Goal: Information Seeking & Learning: Learn about a topic

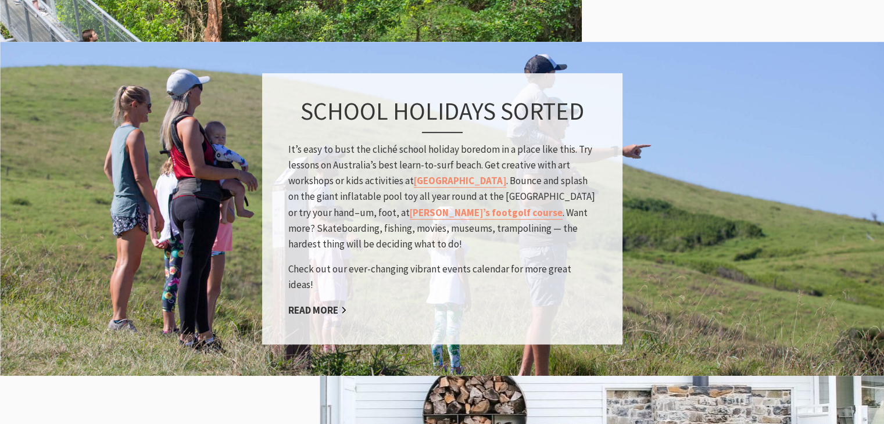
scroll to position [1104, 0]
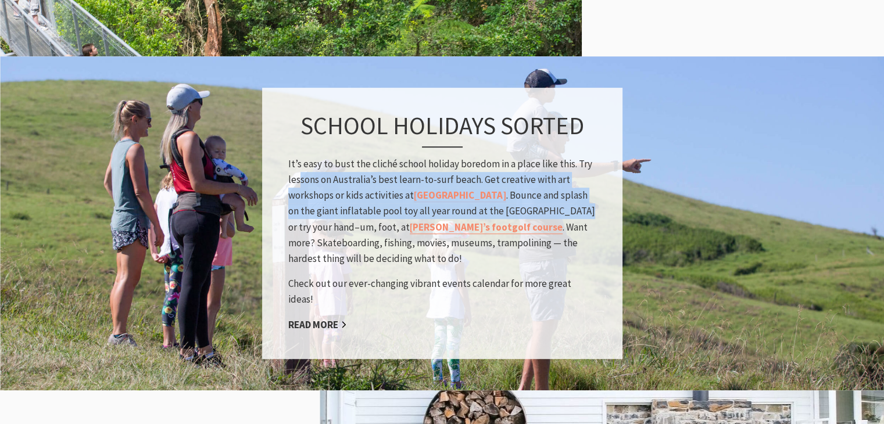
drag, startPoint x: 299, startPoint y: 187, endPoint x: 542, endPoint y: 215, distance: 244.1
click at [542, 215] on p "It’s easy to bust the cliché school holiday boredom in a place like this. Try l…" at bounding box center [442, 211] width 308 height 110
click at [519, 198] on p "It’s easy to bust the cliché school holiday boredom in a place like this. Try l…" at bounding box center [442, 211] width 308 height 110
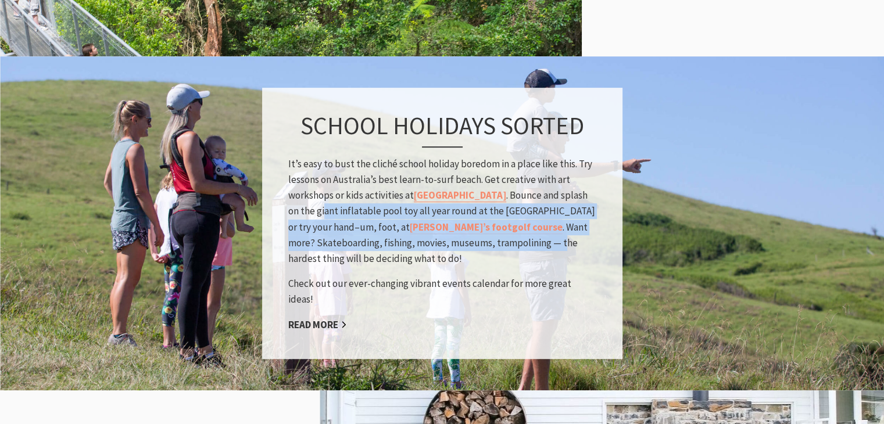
drag, startPoint x: 297, startPoint y: 220, endPoint x: 532, endPoint y: 252, distance: 237.5
click at [532, 252] on p "It’s easy to bust the cliché school holiday boredom in a place like this. Try l…" at bounding box center [442, 211] width 308 height 110
drag, startPoint x: 432, startPoint y: 257, endPoint x: 298, endPoint y: 227, distance: 137.6
click at [298, 227] on p "It’s easy to bust the cliché school holiday boredom in a place like this. Try l…" at bounding box center [442, 211] width 308 height 110
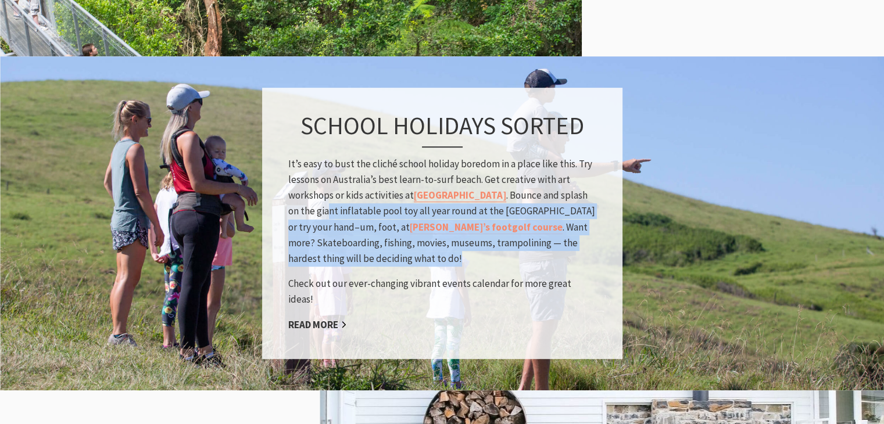
click at [298, 229] on p "It’s easy to bust the cliché school holiday boredom in a place like this. Try l…" at bounding box center [442, 211] width 308 height 110
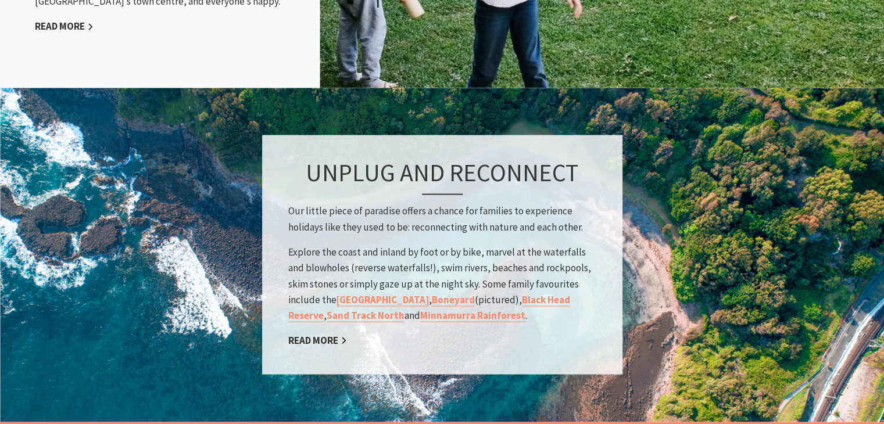
scroll to position [1744, 0]
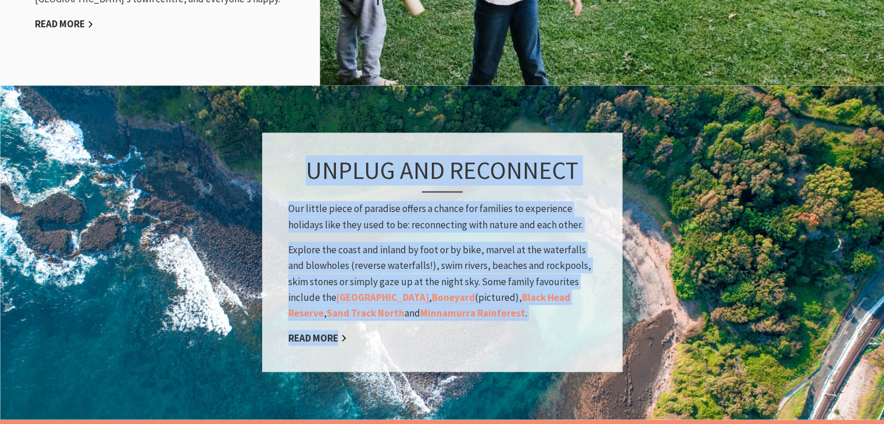
drag, startPoint x: 291, startPoint y: 168, endPoint x: 587, endPoint y: 336, distance: 340.2
click at [587, 336] on div "Unplug and Reconnect Our little piece of paradise offers a chance for families …" at bounding box center [442, 252] width 360 height 239
click at [586, 336] on div "Unplug and Reconnect Our little piece of paradise offers a chance for families …" at bounding box center [442, 252] width 360 height 239
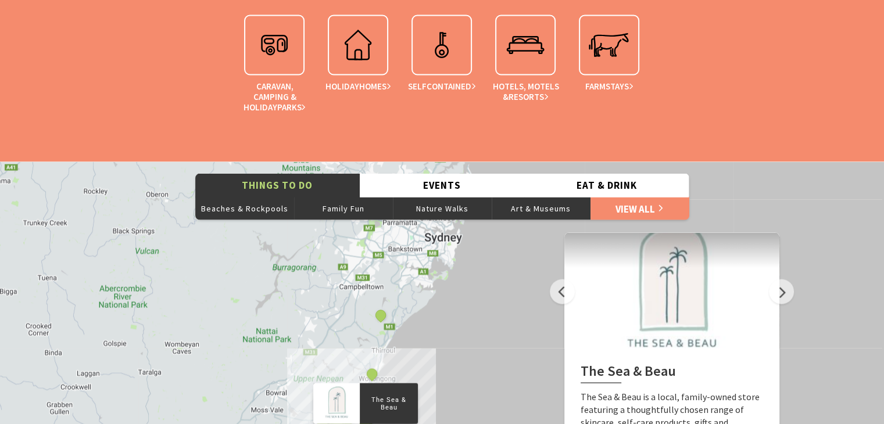
scroll to position [2267, 0]
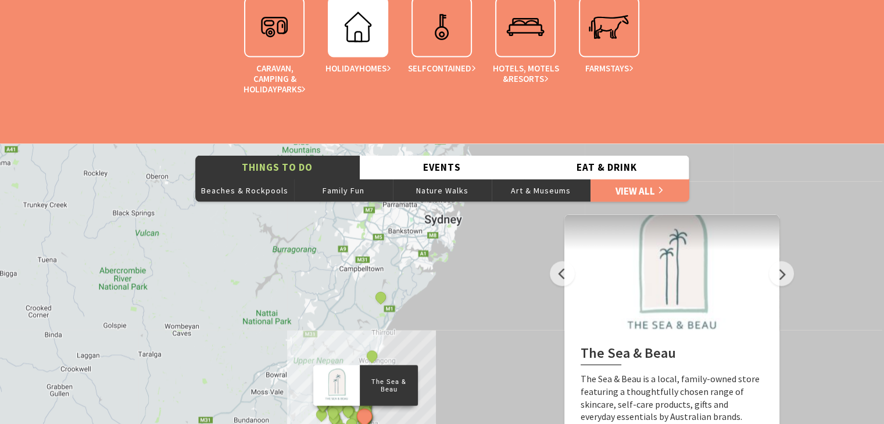
click at [357, 27] on img at bounding box center [358, 27] width 47 height 47
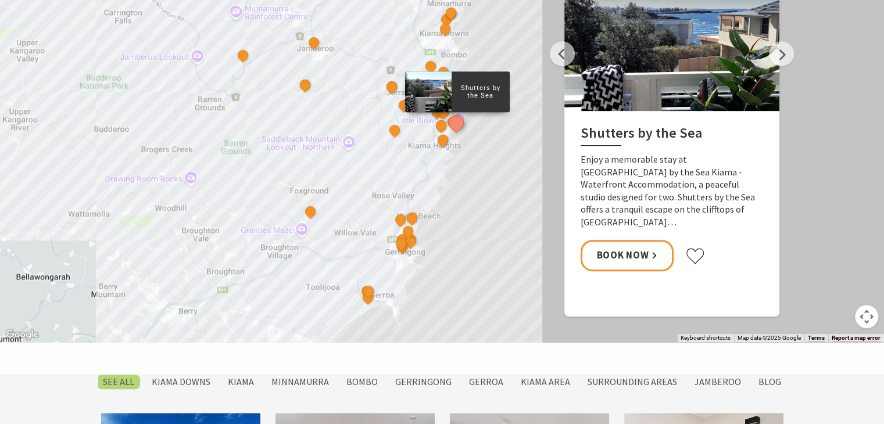
scroll to position [639, 0]
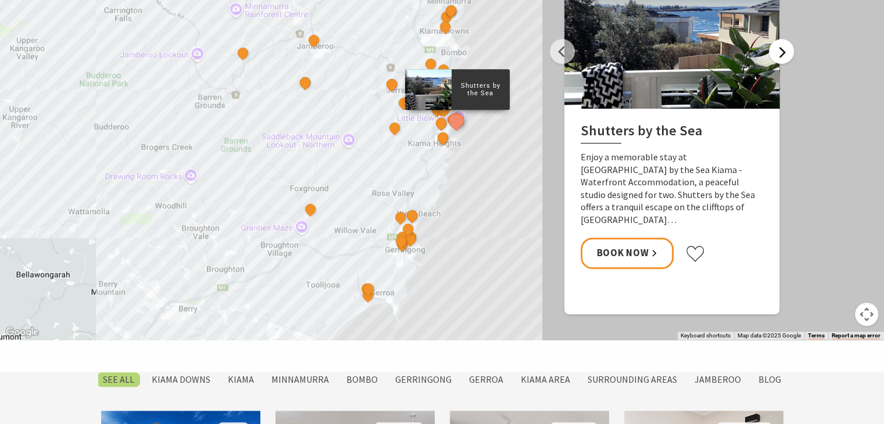
click at [781, 54] on button "Next" at bounding box center [781, 51] width 25 height 25
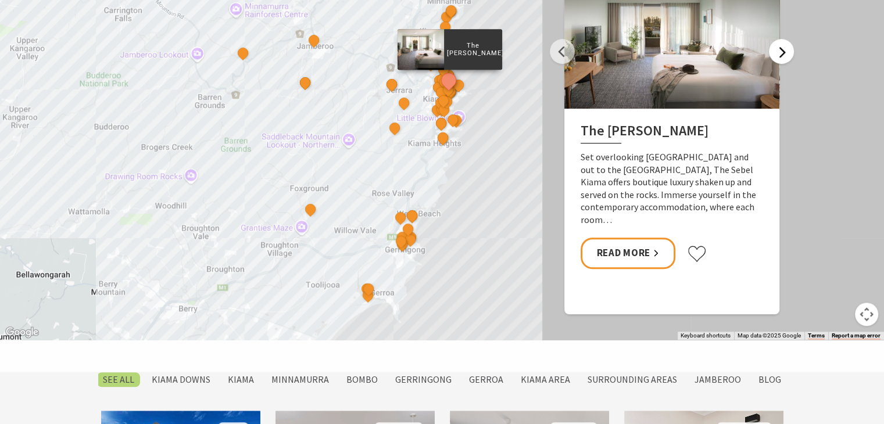
click at [781, 54] on button "Next" at bounding box center [781, 51] width 25 height 25
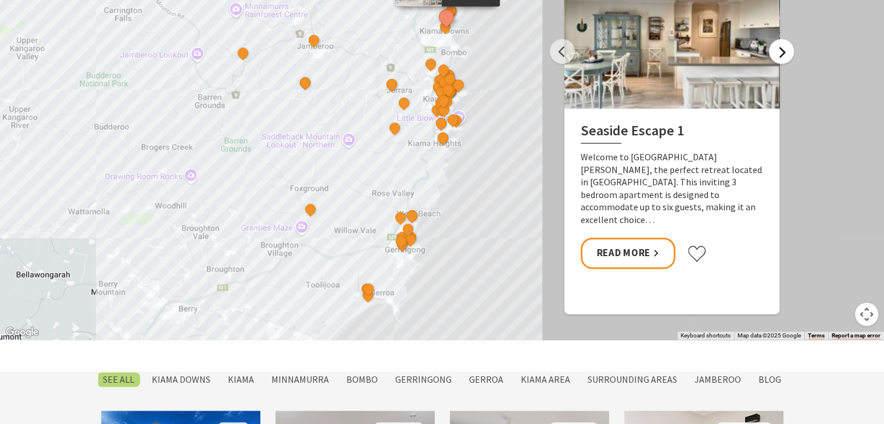
click at [781, 54] on button "Next" at bounding box center [781, 51] width 25 height 25
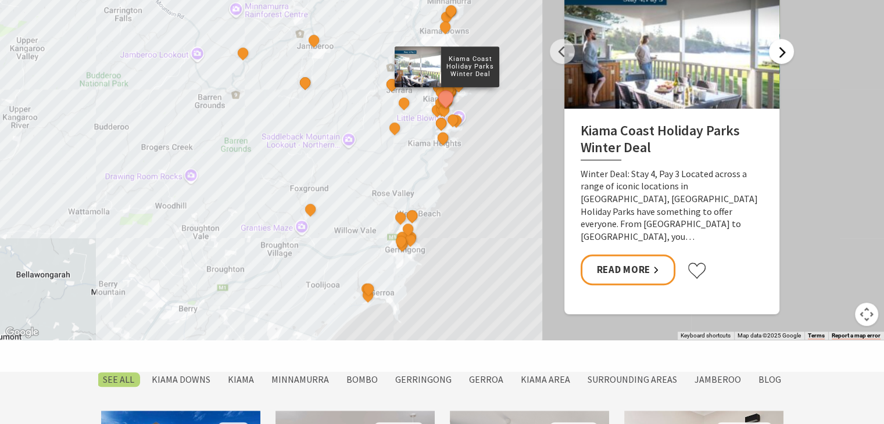
click at [781, 54] on button "Next" at bounding box center [781, 51] width 25 height 25
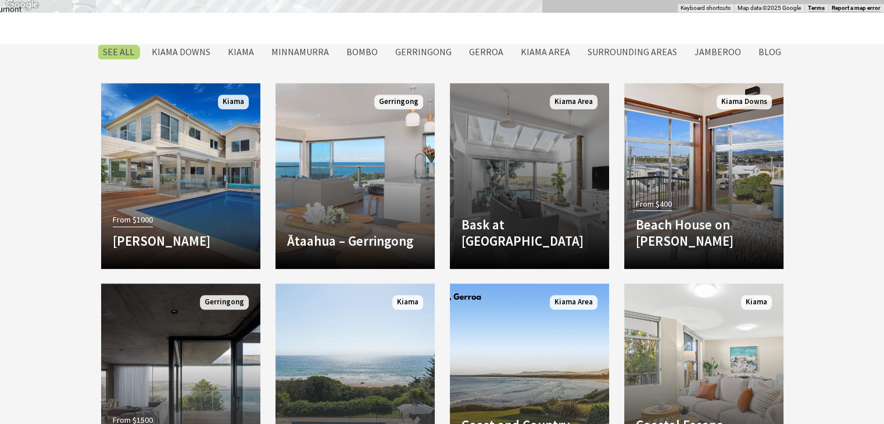
scroll to position [988, 0]
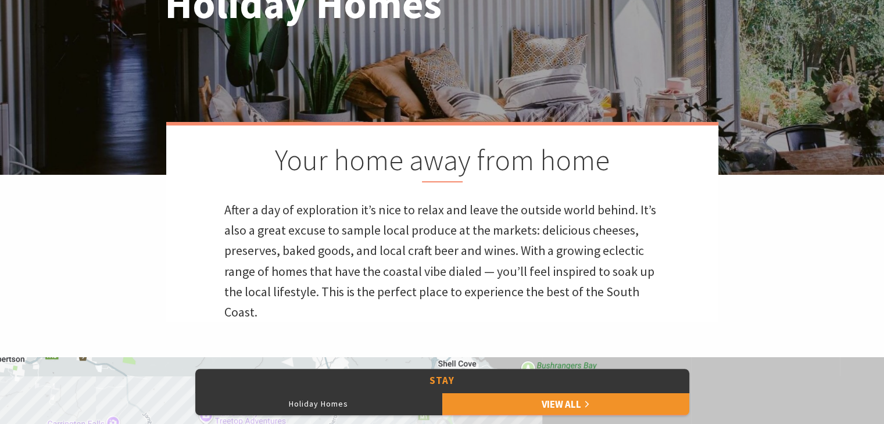
scroll to position [0, 0]
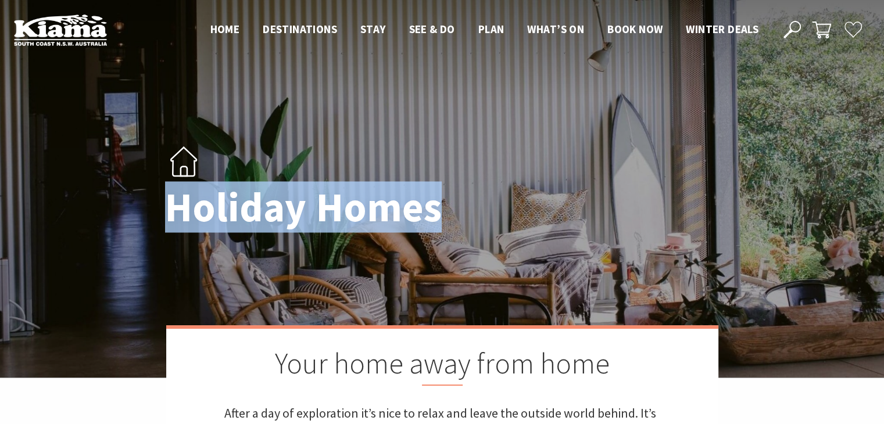
drag, startPoint x: 165, startPoint y: 208, endPoint x: 453, endPoint y: 217, distance: 288.5
click at [453, 217] on h1 "Holiday Homes" at bounding box center [329, 207] width 328 height 45
click at [448, 227] on h1 "Holiday Homes" at bounding box center [329, 207] width 328 height 45
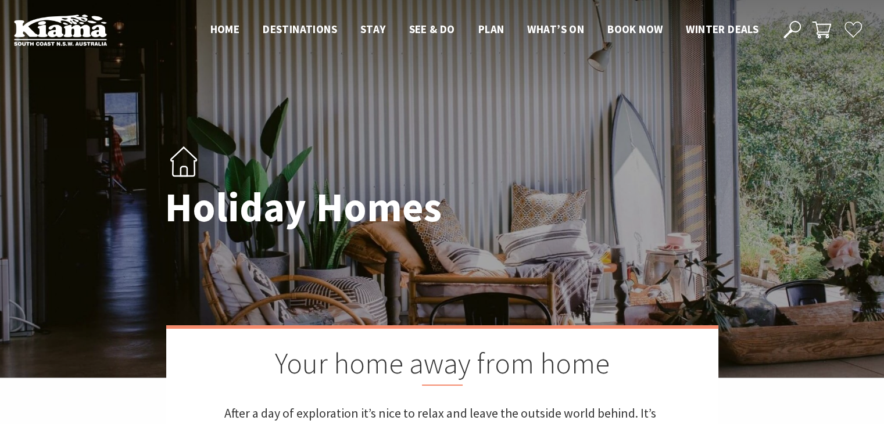
click at [89, 289] on div at bounding box center [442, 189] width 884 height 378
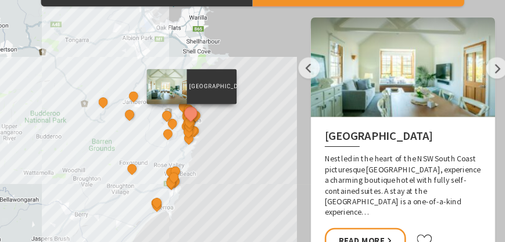
scroll to position [581, 0]
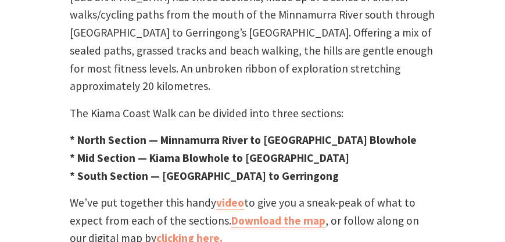
scroll to position [465, 0]
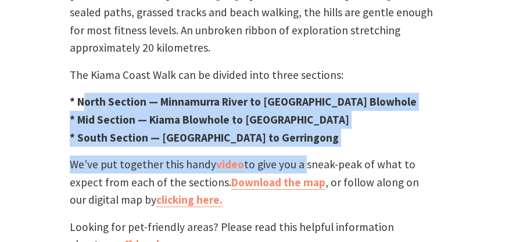
drag, startPoint x: 89, startPoint y: 91, endPoint x: 301, endPoint y: 133, distance: 215.7
click at [301, 133] on div "One of Australia’s most scenic walks Ocean views, spectacular rock formations, …" at bounding box center [253, 57] width 482 height 394
click at [298, 132] on div "One of Australia’s most scenic walks Ocean views, spectacular rock formations, …" at bounding box center [253, 57] width 482 height 394
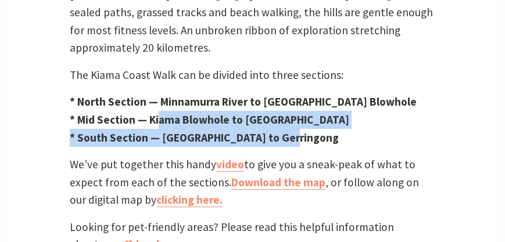
drag, startPoint x: 297, startPoint y: 121, endPoint x: 158, endPoint y: 107, distance: 139.6
click at [158, 107] on p "* North Section — Minnamurra River to Kiama Blowhole * Mid Section — Kiama Blow…" at bounding box center [253, 119] width 366 height 53
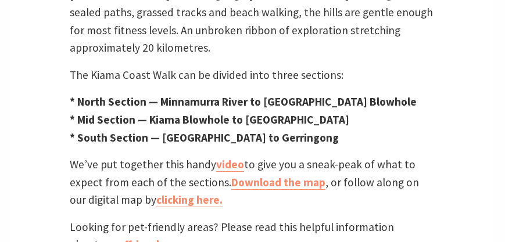
click at [170, 93] on p "* North Section — Minnamurra River to Kiama Blowhole * Mid Section — Kiama Blow…" at bounding box center [253, 119] width 366 height 53
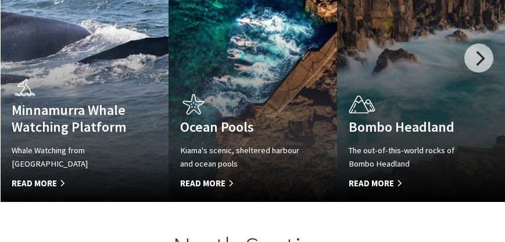
scroll to position [797, 0]
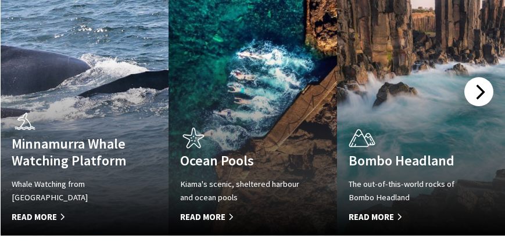
click at [480, 77] on div at bounding box center [478, 91] width 29 height 29
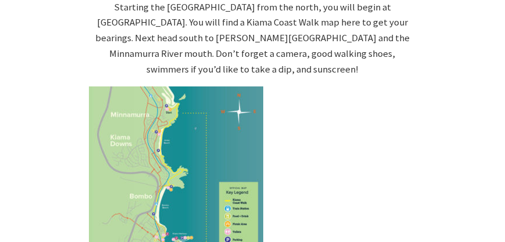
scroll to position [1129, 0]
